Goal: Check status: Check status

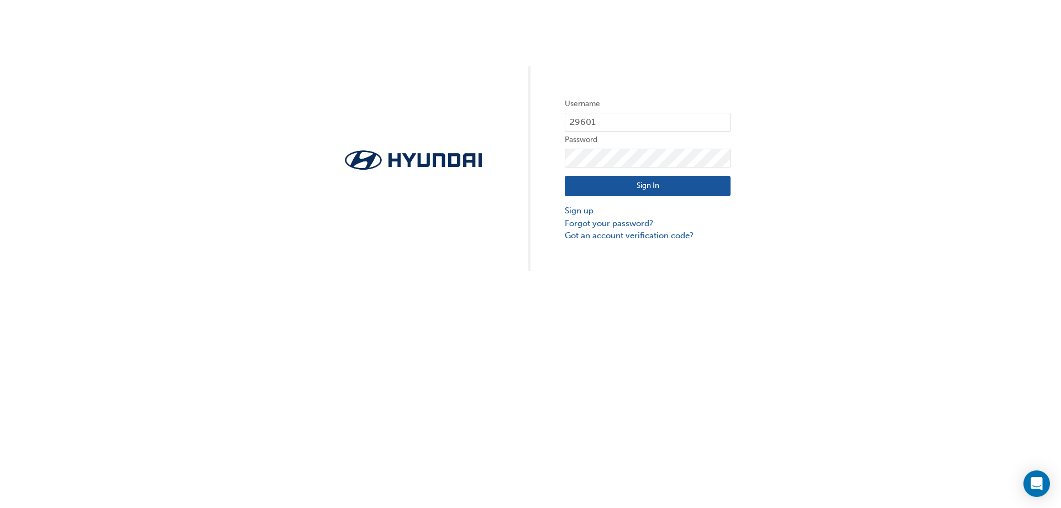
click at [647, 190] on button "Sign In" at bounding box center [648, 186] width 166 height 21
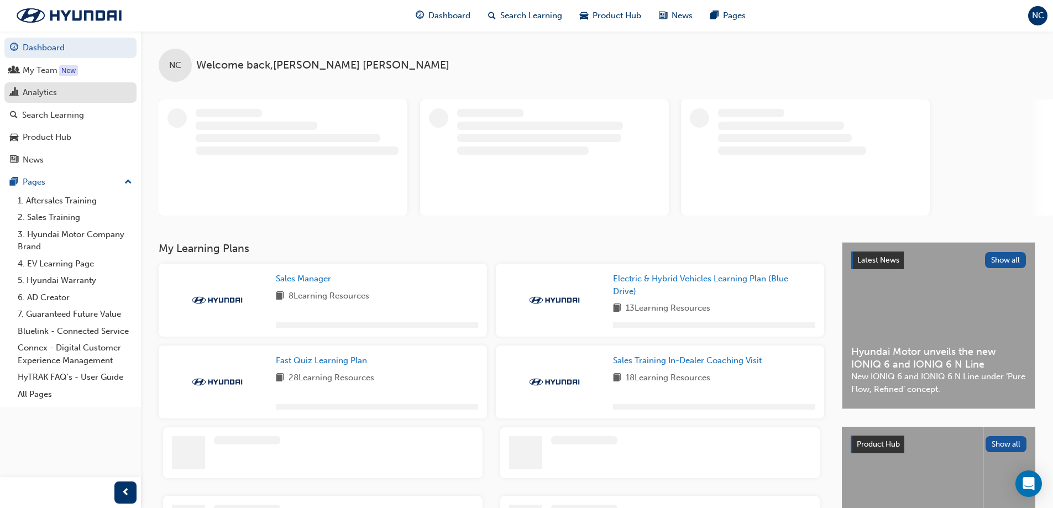
click at [36, 91] on div "Analytics" at bounding box center [40, 92] width 34 height 13
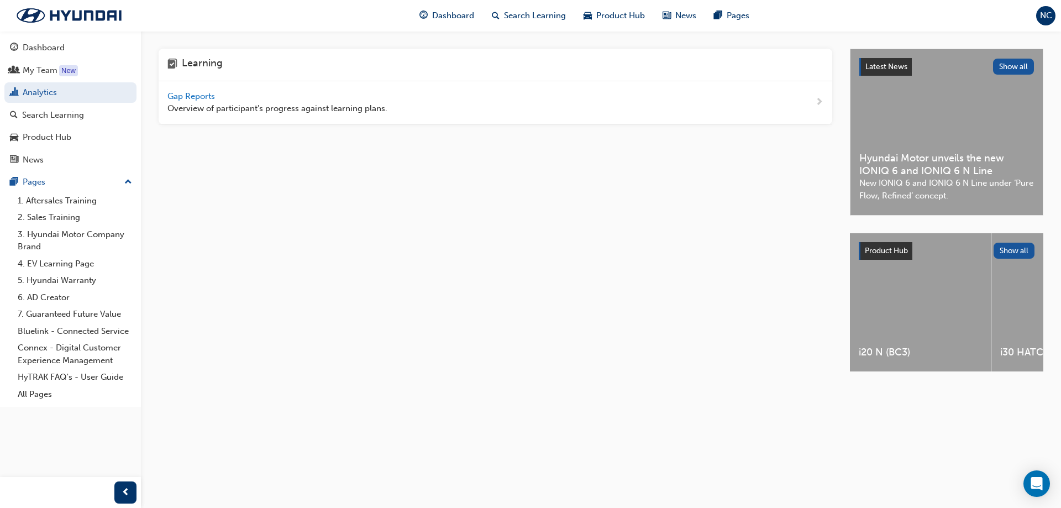
click at [197, 98] on span "Gap Reports" at bounding box center [193, 96] width 50 height 10
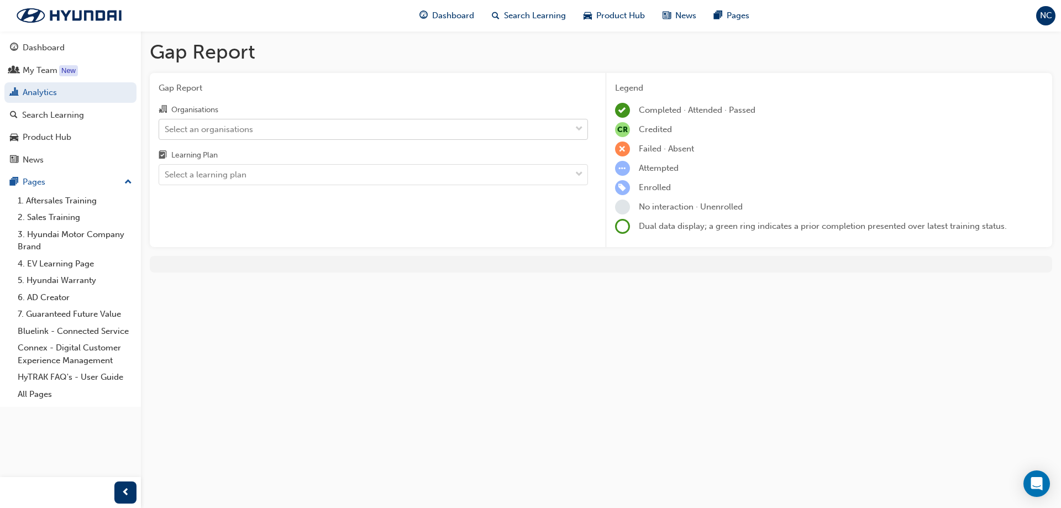
click at [283, 130] on div "Select an organisations" at bounding box center [365, 128] width 412 height 19
click at [166, 130] on input "Organisations Select an organisations" at bounding box center [165, 128] width 1 height 9
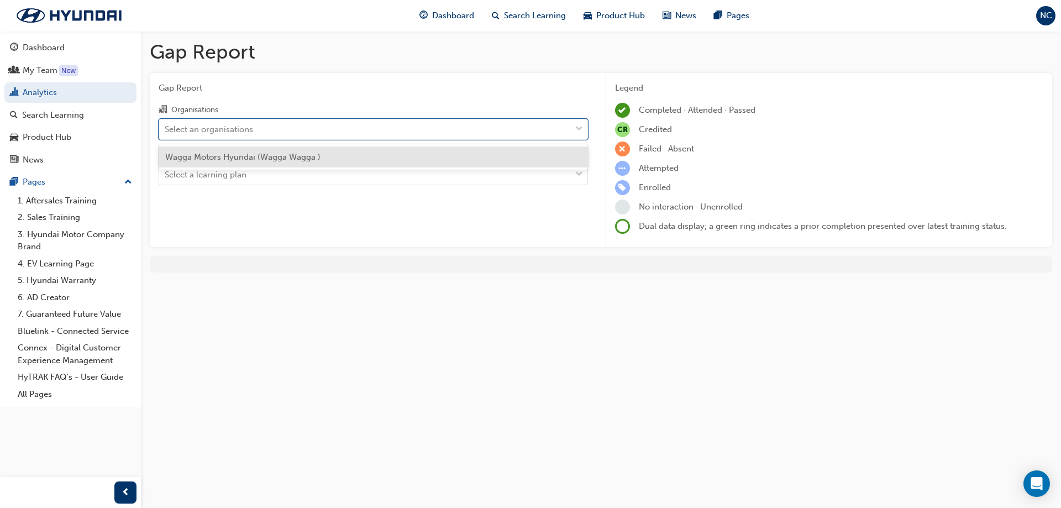
click at [278, 155] on span "Wagga Motors Hyundai (Wagga Wagga )" at bounding box center [242, 157] width 155 height 10
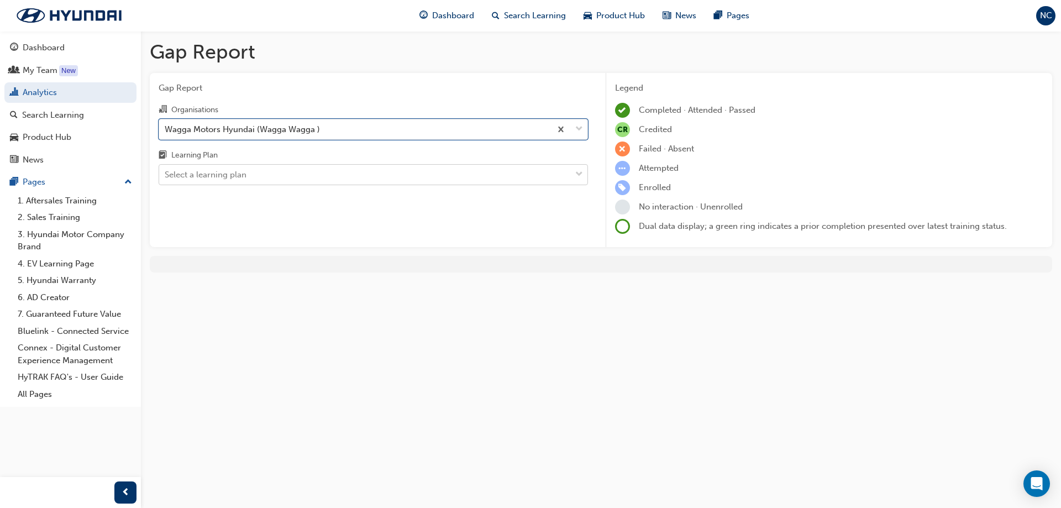
click at [268, 178] on div "Select a learning plan" at bounding box center [365, 174] width 412 height 19
click at [166, 178] on input "Learning Plan Select a learning plan" at bounding box center [165, 174] width 1 height 9
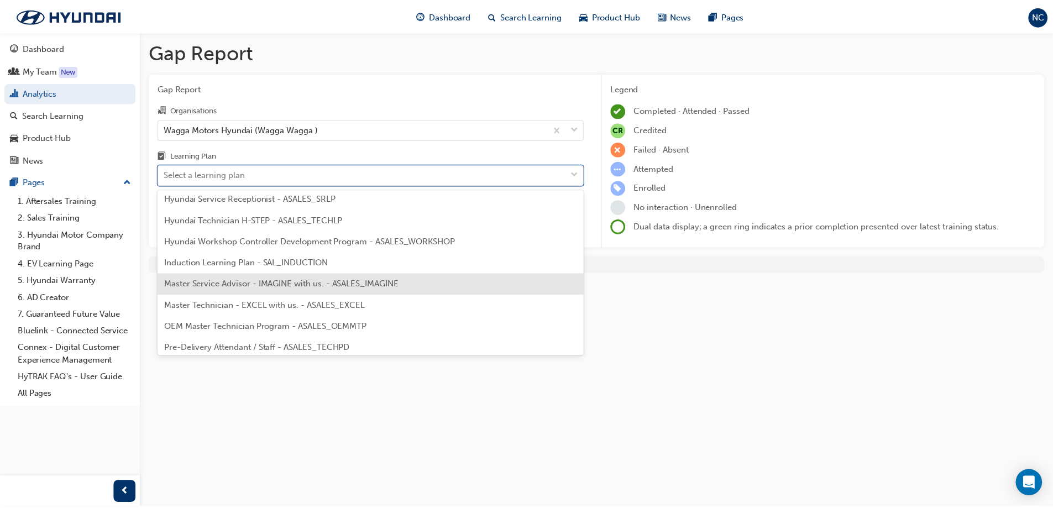
scroll to position [499, 0]
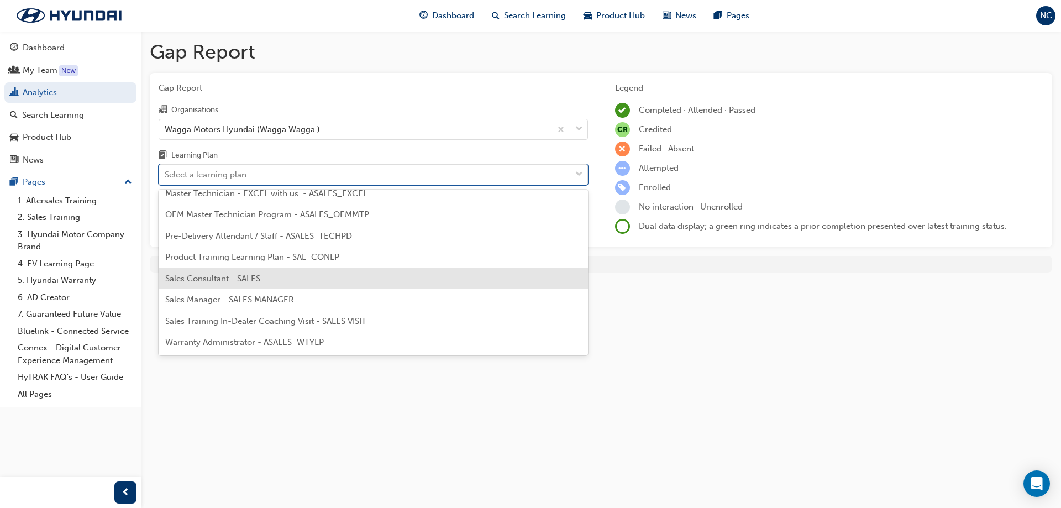
click at [289, 285] on div "Sales Consultant - SALES" at bounding box center [374, 279] width 430 height 22
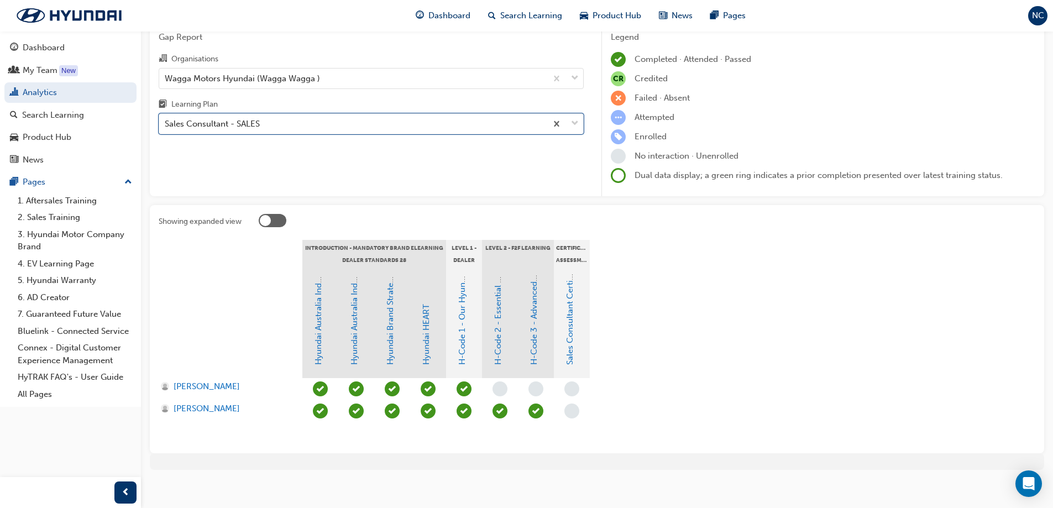
scroll to position [55, 0]
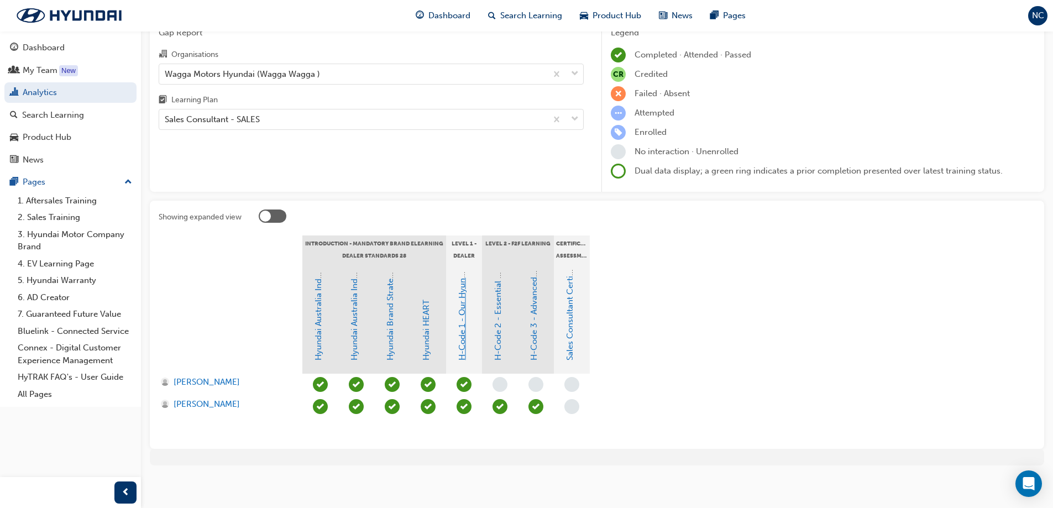
click at [459, 330] on link "H-Code 1 - Our Hyundai Customer Experience & Processes" at bounding box center [462, 246] width 10 height 227
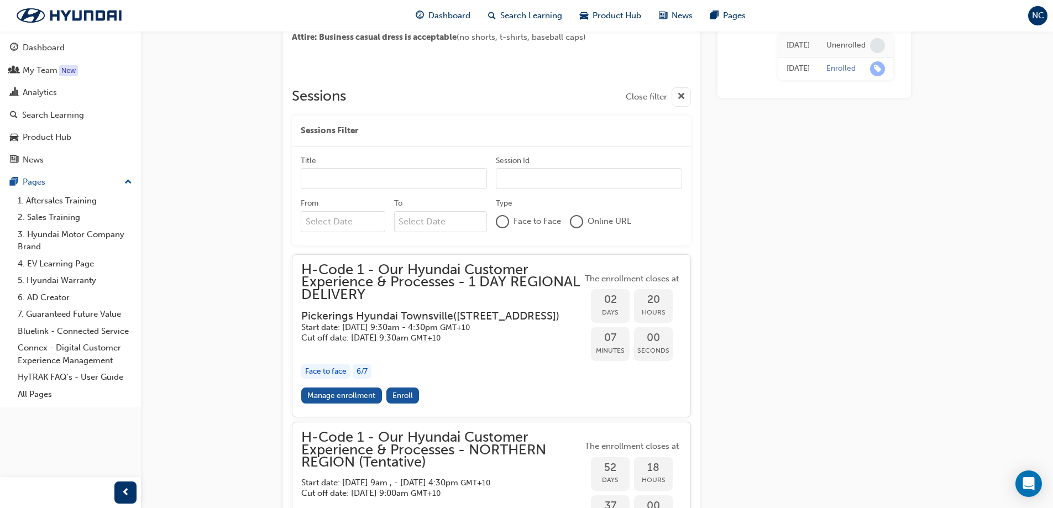
scroll to position [406, 0]
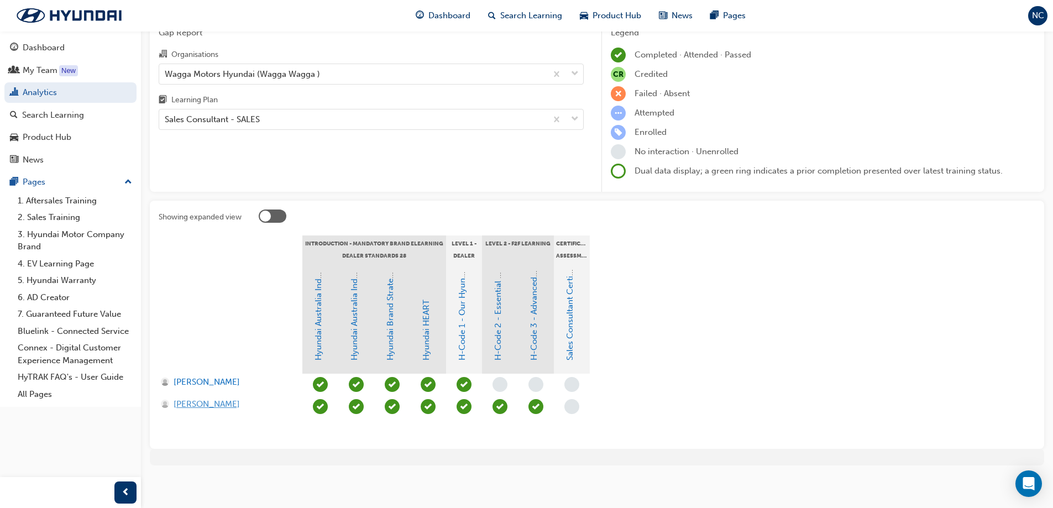
click at [215, 405] on span "[PERSON_NAME]" at bounding box center [207, 404] width 66 height 13
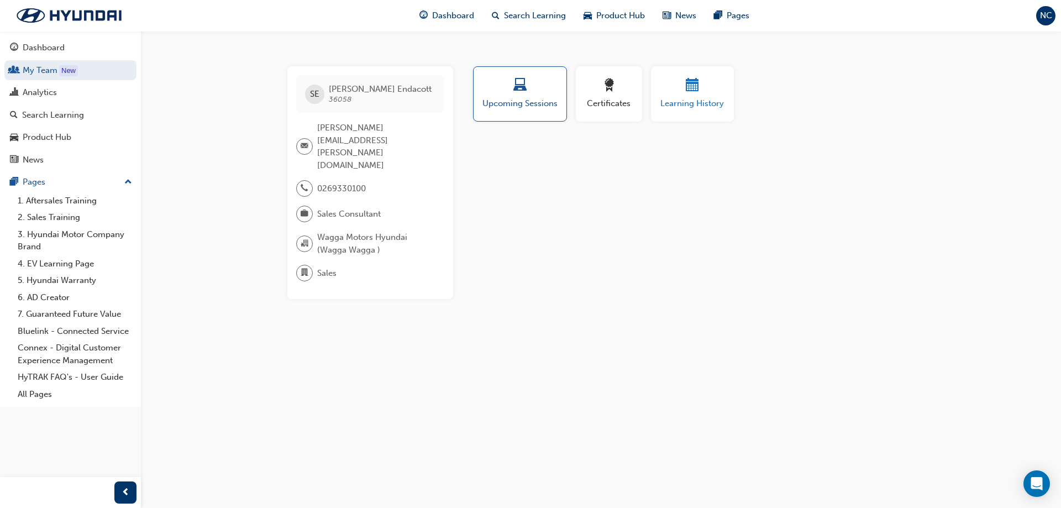
click at [694, 96] on div "Learning History" at bounding box center [693, 95] width 66 height 32
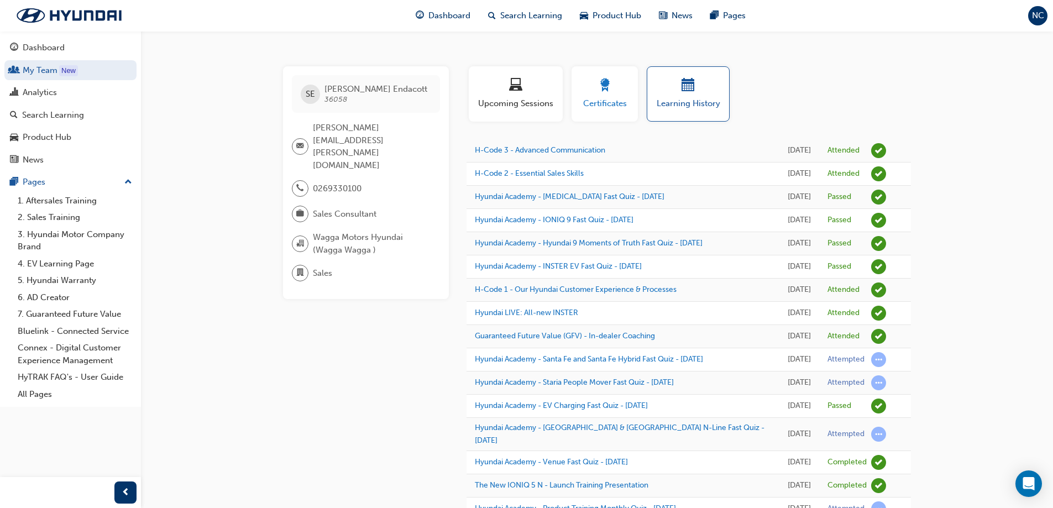
click at [601, 96] on div "Certificates" at bounding box center [605, 95] width 50 height 32
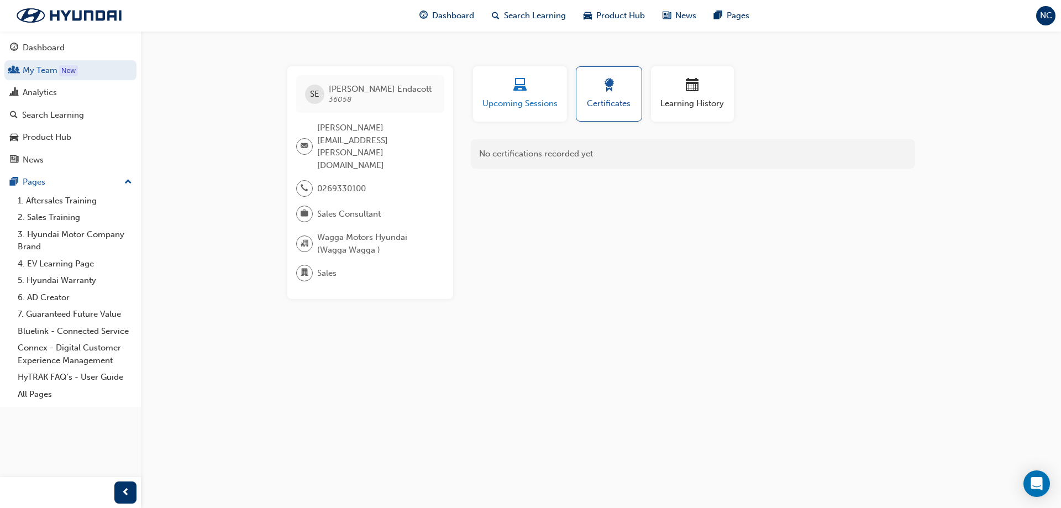
click at [519, 90] on span "laptop-icon" at bounding box center [520, 86] width 13 height 15
click at [712, 85] on div "button" at bounding box center [693, 87] width 66 height 17
